Goal: Task Accomplishment & Management: Complete application form

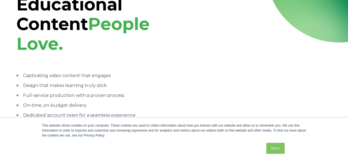
scroll to position [138, 0]
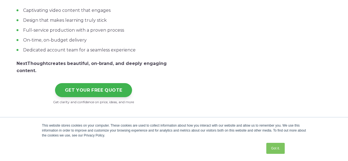
click at [278, 151] on link "Got it." at bounding box center [275, 148] width 18 height 11
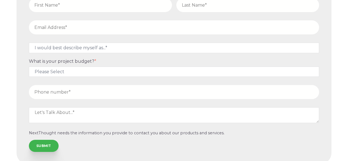
scroll to position [3049, 0]
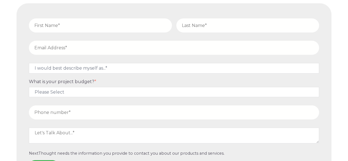
click at [91, 36] on fieldset at bounding box center [174, 27] width 295 height 22
drag, startPoint x: 92, startPoint y: 32, endPoint x: 91, endPoint y: 35, distance: 3.4
click at [92, 32] on input "text" at bounding box center [100, 25] width 143 height 14
type input "[PERSON_NAME]"
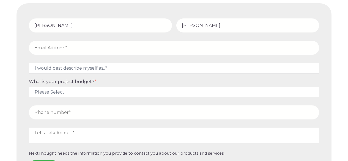
type input "[PERSON_NAME][EMAIL_ADDRESS][PERSON_NAME][DOMAIN_NAME]"
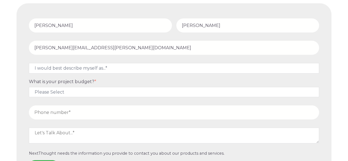
type input "18439368619"
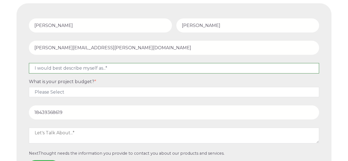
click at [75, 73] on select "I would best describe myself as...* Other I am an executive or owner of a compa…" at bounding box center [174, 68] width 290 height 10
select select "persona_10"
click at [29, 65] on select "I would best describe myself as...* Other I am an executive or owner of a compa…" at bounding box center [174, 68] width 290 height 10
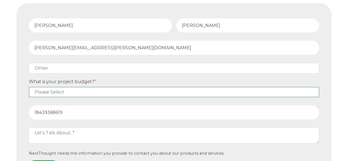
click at [67, 92] on select "Please Select $5,000 - $15,000 $15,000 - $25,000 $25,000 - $50,000 $50,000+" at bounding box center [174, 92] width 290 height 10
click at [29, 90] on select "Please Select $5,000 - $15,000 $15,000 - $25,000 $25,000 - $50,000 $50,000+" at bounding box center [174, 92] width 290 height 10
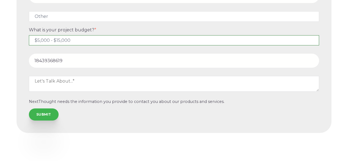
scroll to position [3105, 0]
click at [75, 41] on select "Please Select $5,000 - $15,000 $15,000 - $25,000 $25,000 - $50,000 $50,000+" at bounding box center [174, 40] width 290 height 10
select select "$25,000 - $50,000"
click at [29, 35] on select "Please Select $5,000 - $15,000 $15,000 - $25,000 $25,000 - $50,000 $50,000+" at bounding box center [174, 40] width 290 height 10
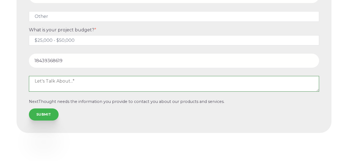
click at [69, 89] on textarea at bounding box center [174, 83] width 290 height 15
paste textarea "Hello Team, We seek the procurement on the following Samsung's Displays and Ubi…"
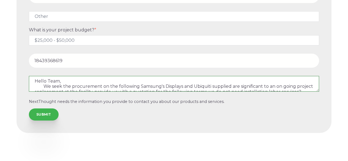
scroll to position [130, 0]
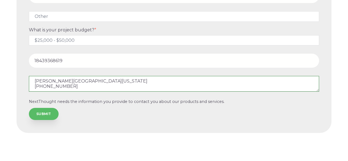
type textarea "Hello Team, We seek the procurement on the following Samsung's Displays and Ubi…"
click at [51, 111] on input "SUBMIT" at bounding box center [44, 114] width 30 height 12
